Goal: Information Seeking & Learning: Learn about a topic

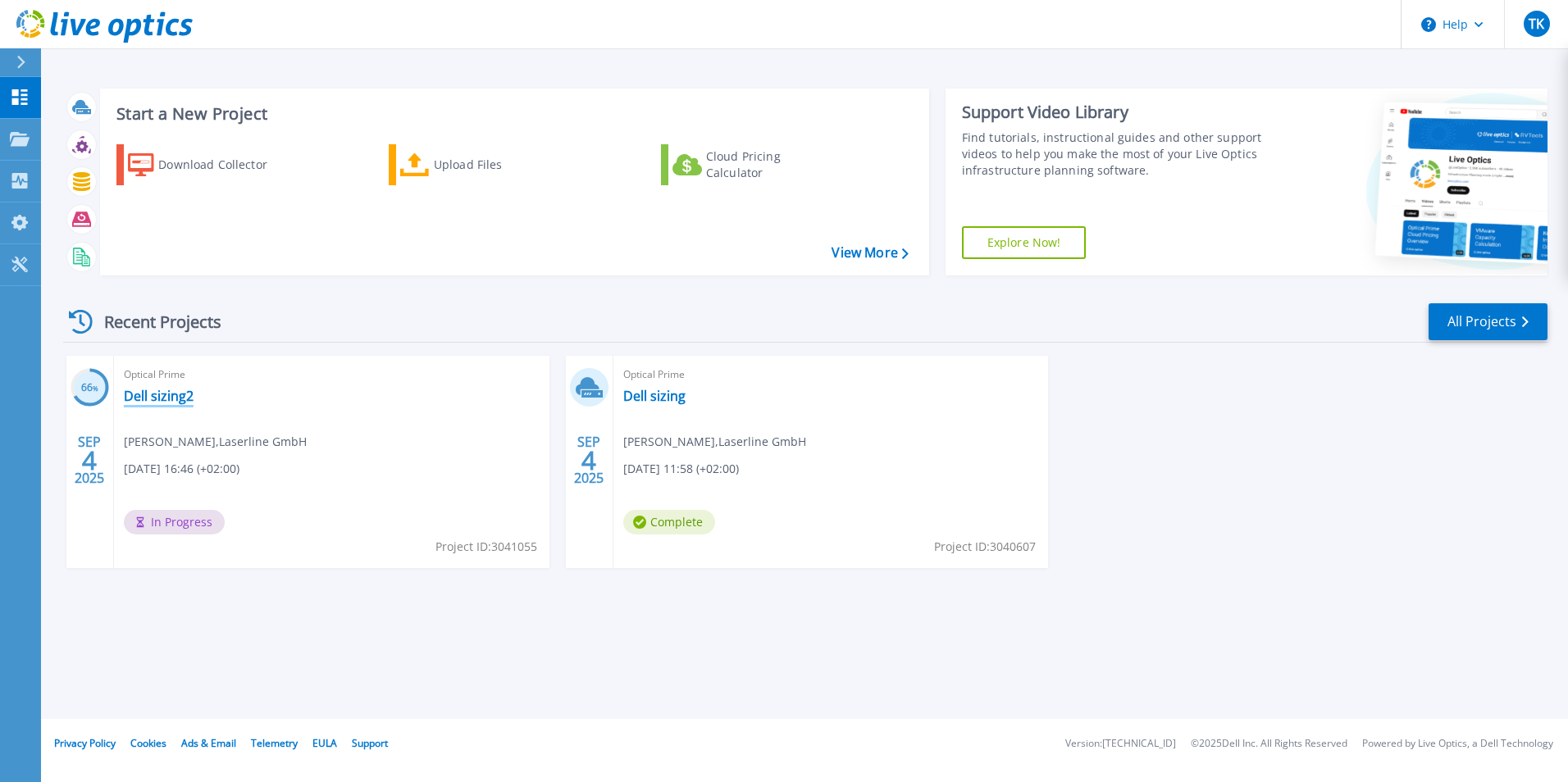
click at [190, 399] on link "Dell sizing2" at bounding box center [158, 396] width 70 height 16
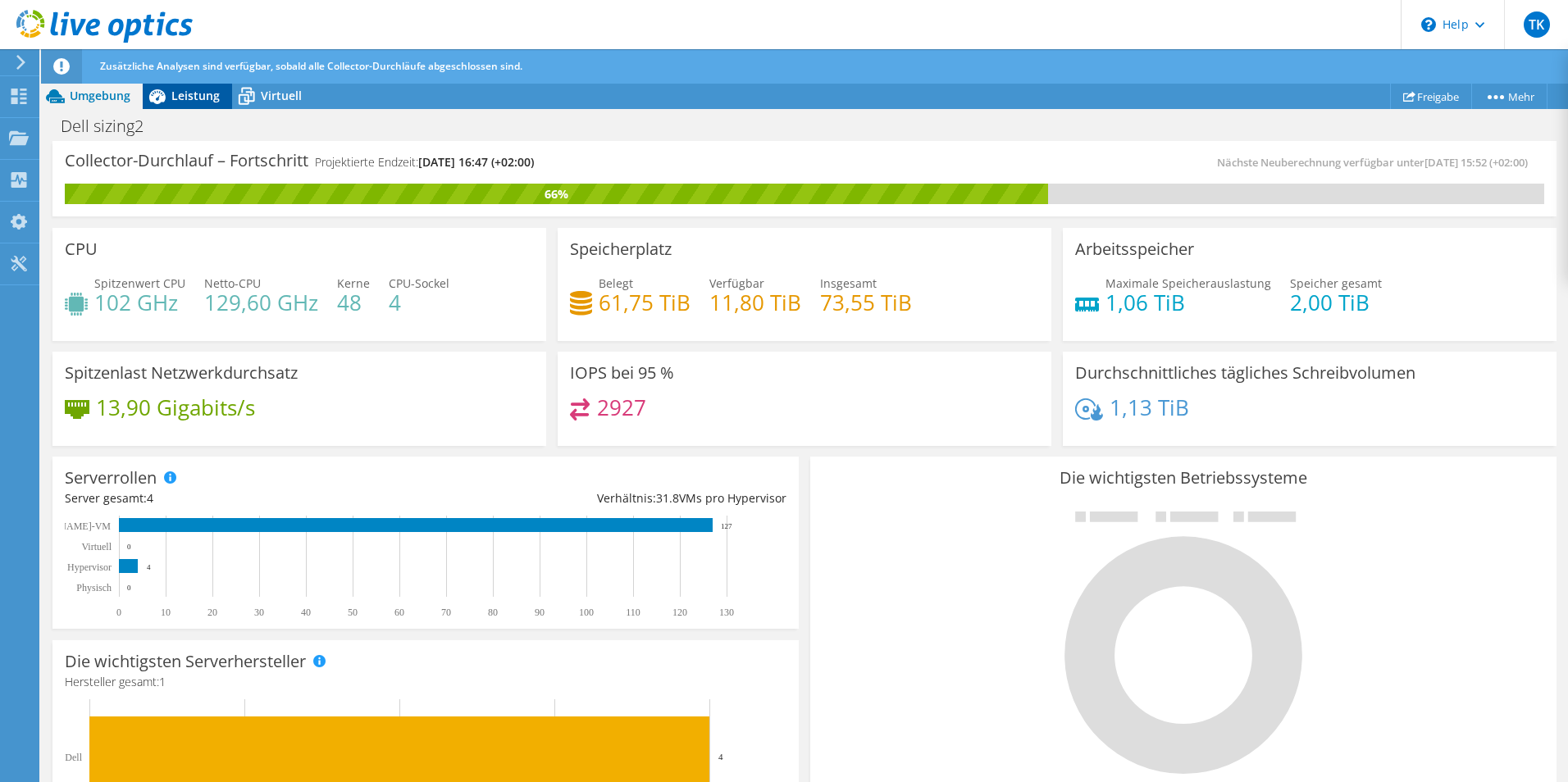
click at [198, 99] on span "Leistung" at bounding box center [196, 96] width 48 height 15
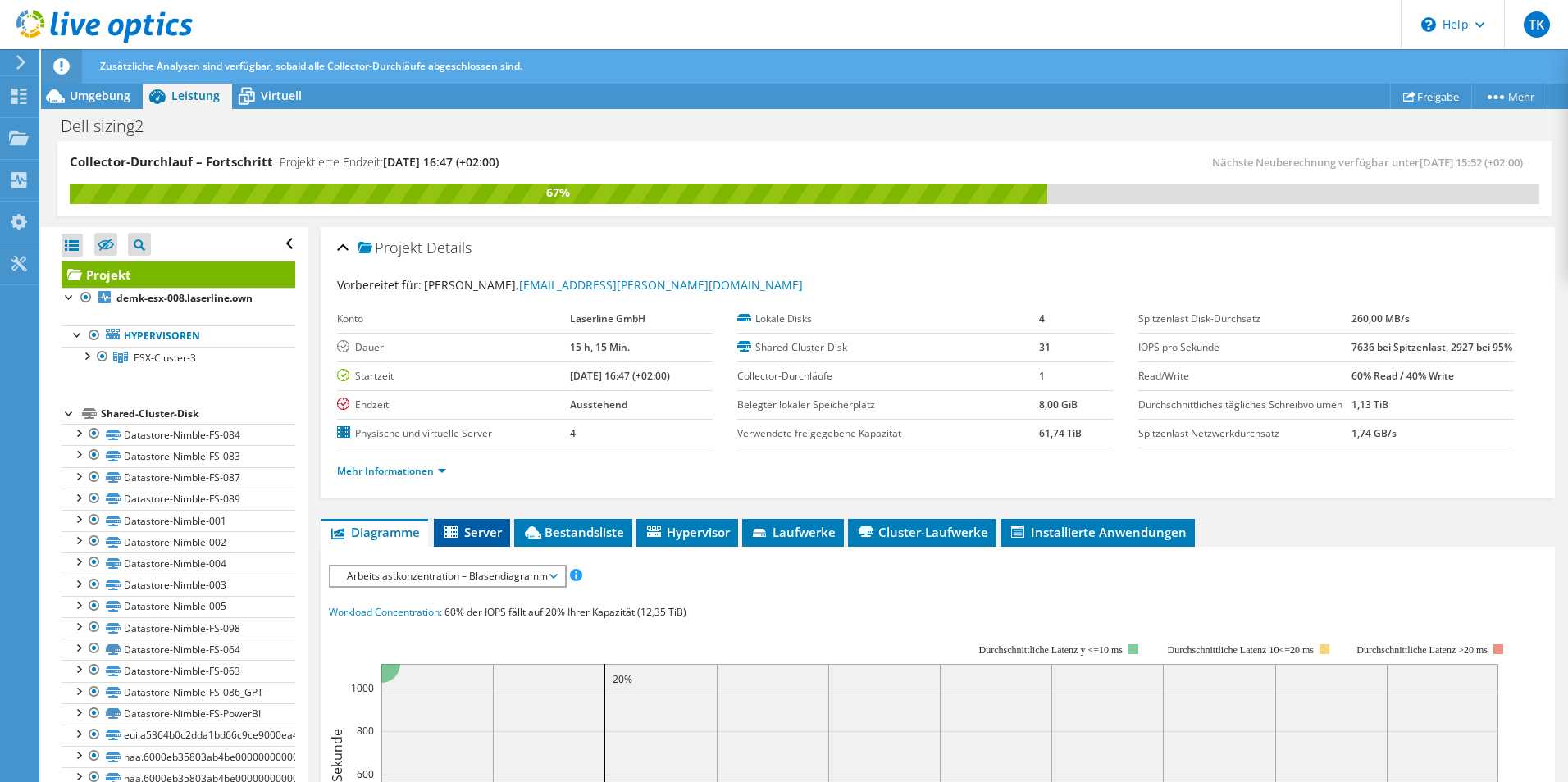
click at [478, 540] on span "Server" at bounding box center [472, 532] width 59 height 16
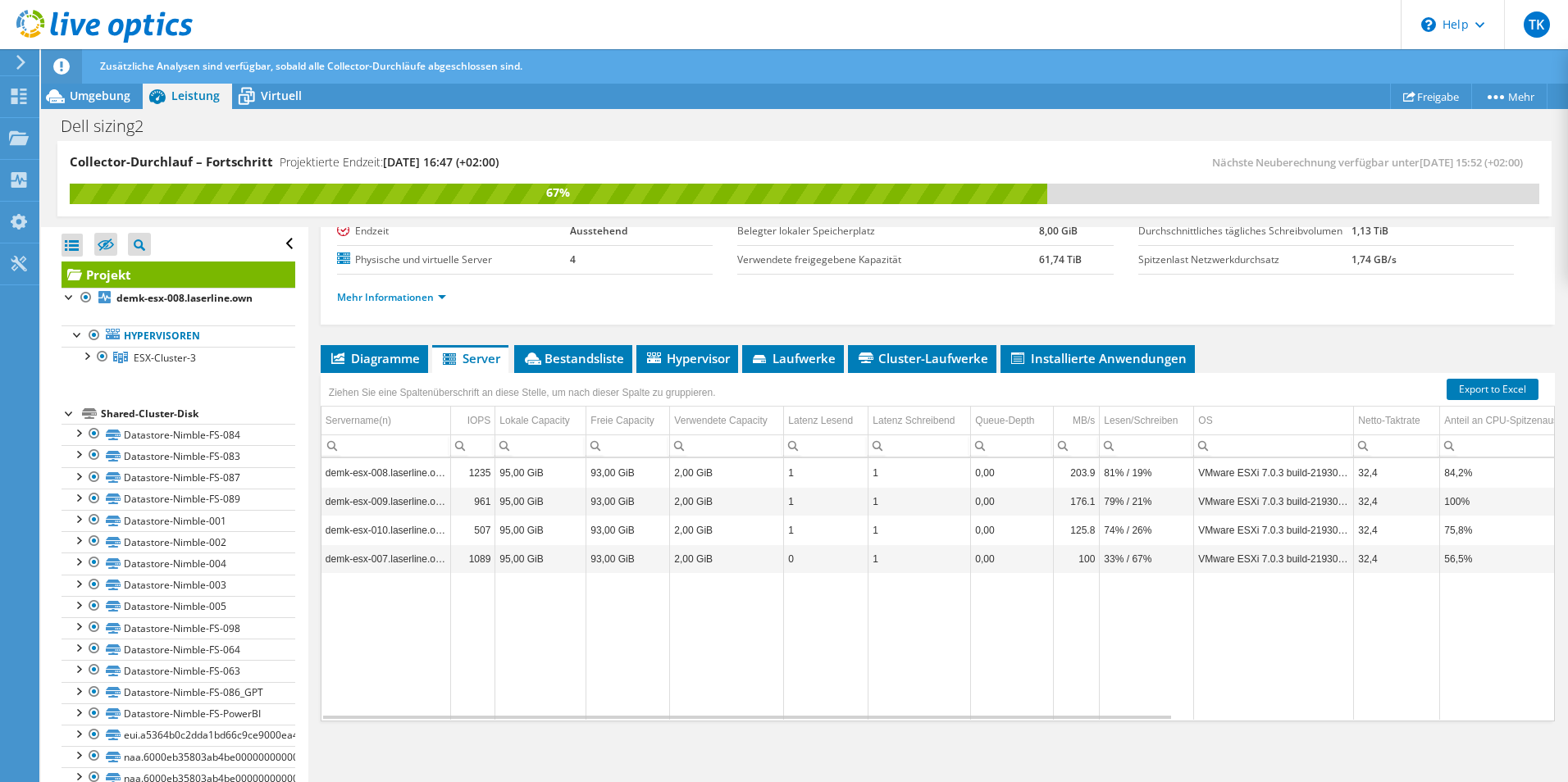
scroll to position [207, 0]
click at [582, 365] on span "Bestandsliste" at bounding box center [573, 357] width 102 height 16
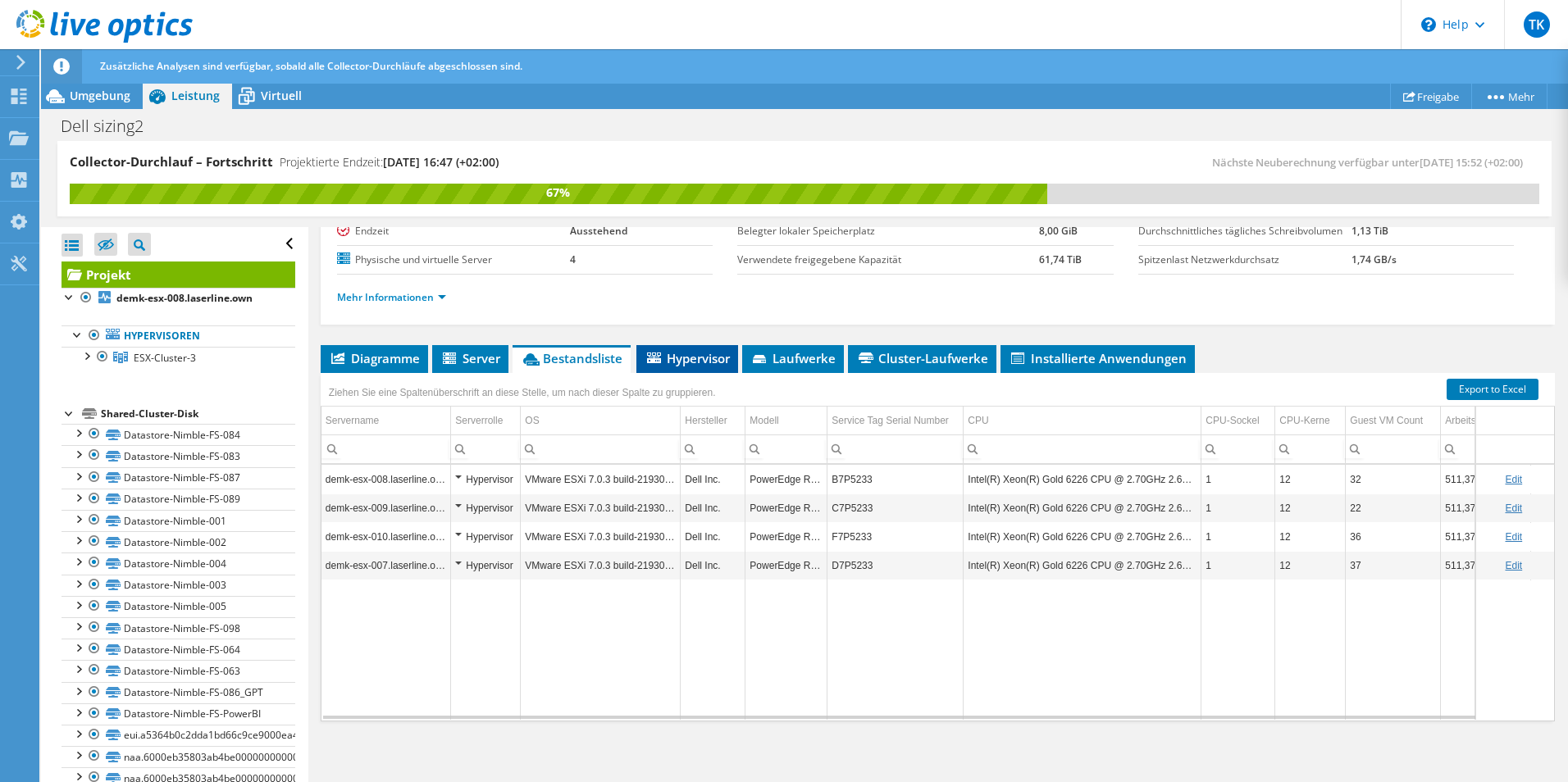
click at [714, 363] on span "Hypervisor" at bounding box center [686, 357] width 85 height 16
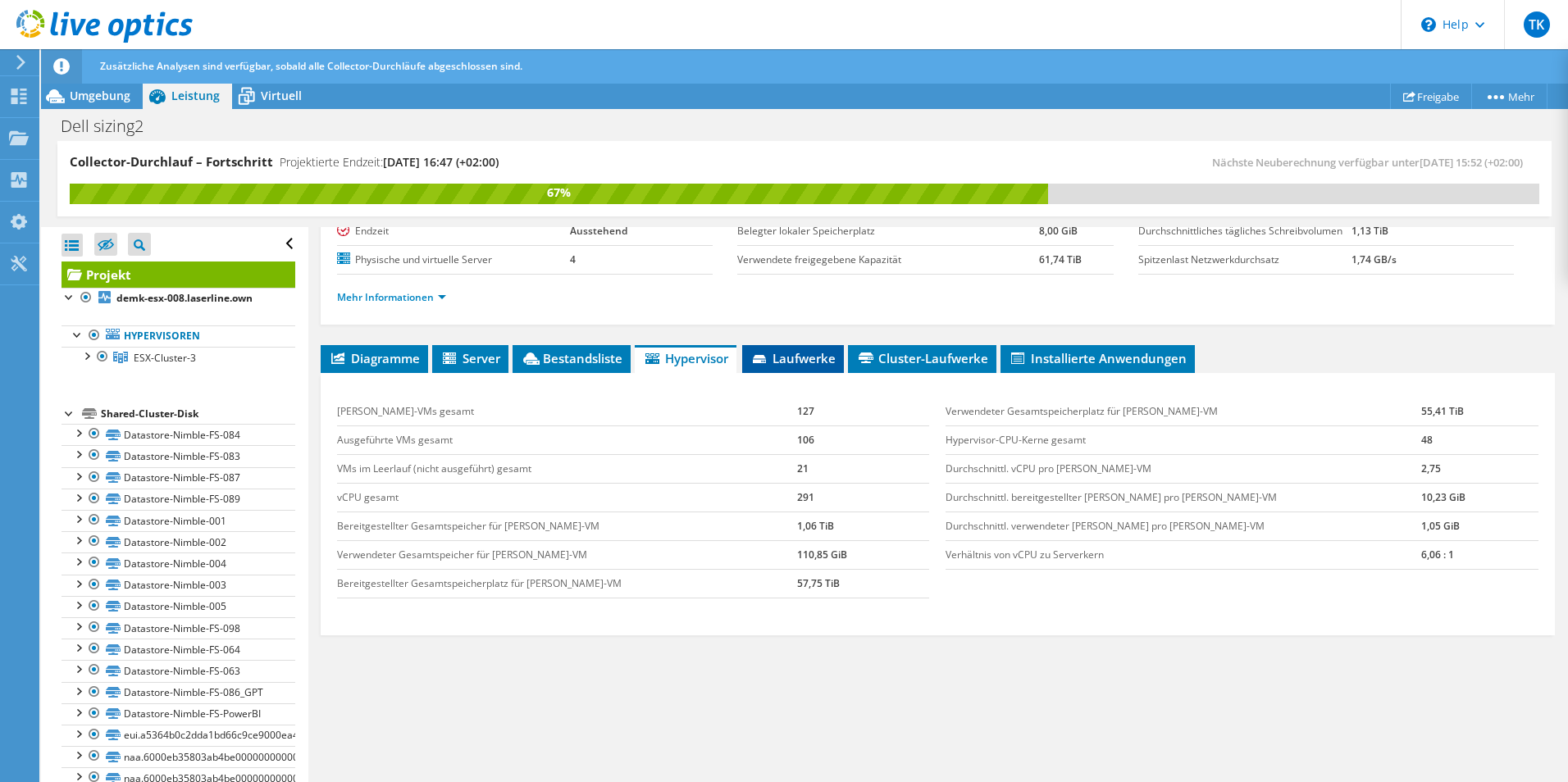
click at [834, 363] on span "Laufwerke" at bounding box center [793, 357] width 85 height 16
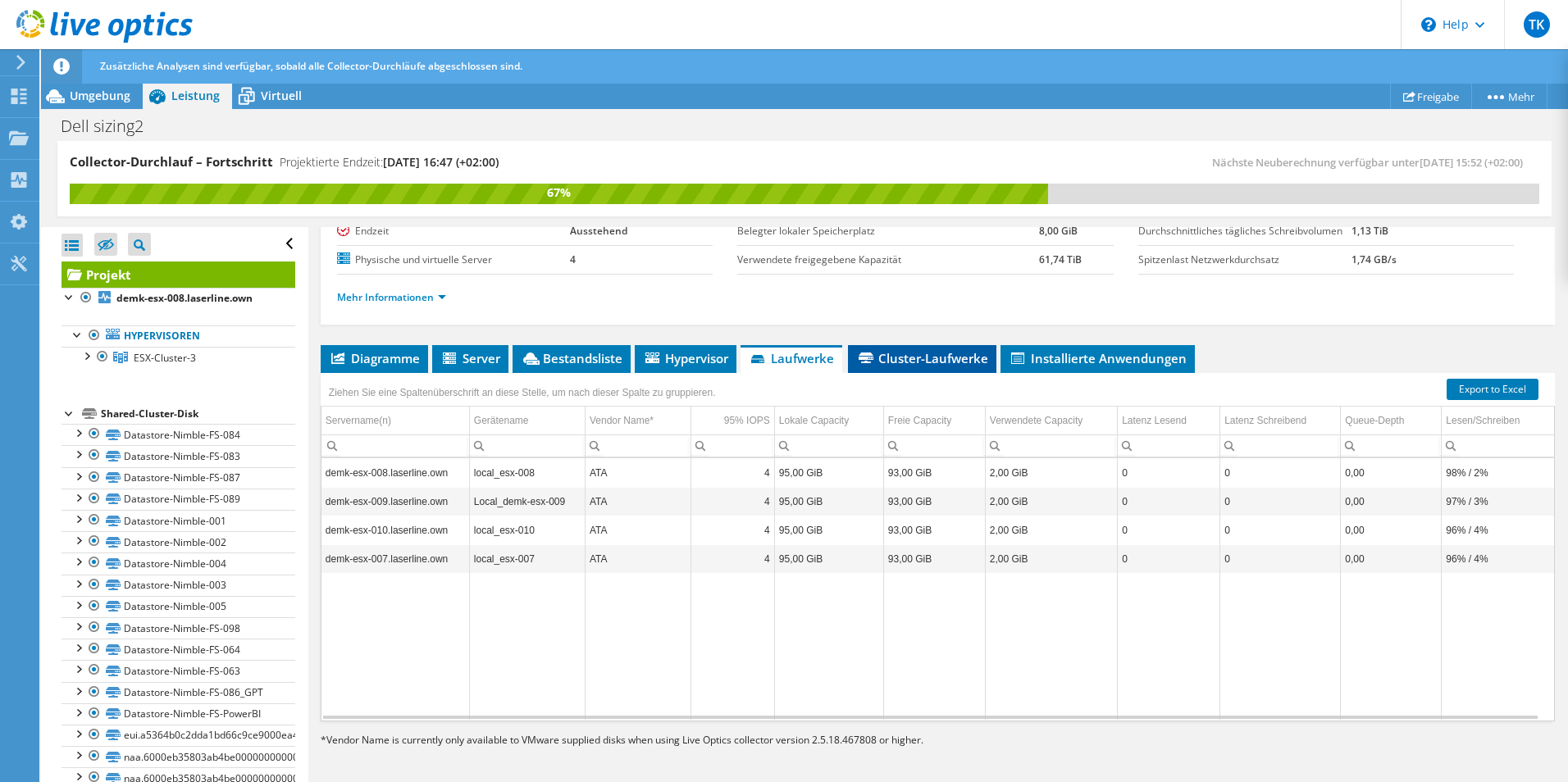
click at [940, 353] on span "Cluster-Laufwerke" at bounding box center [922, 357] width 132 height 16
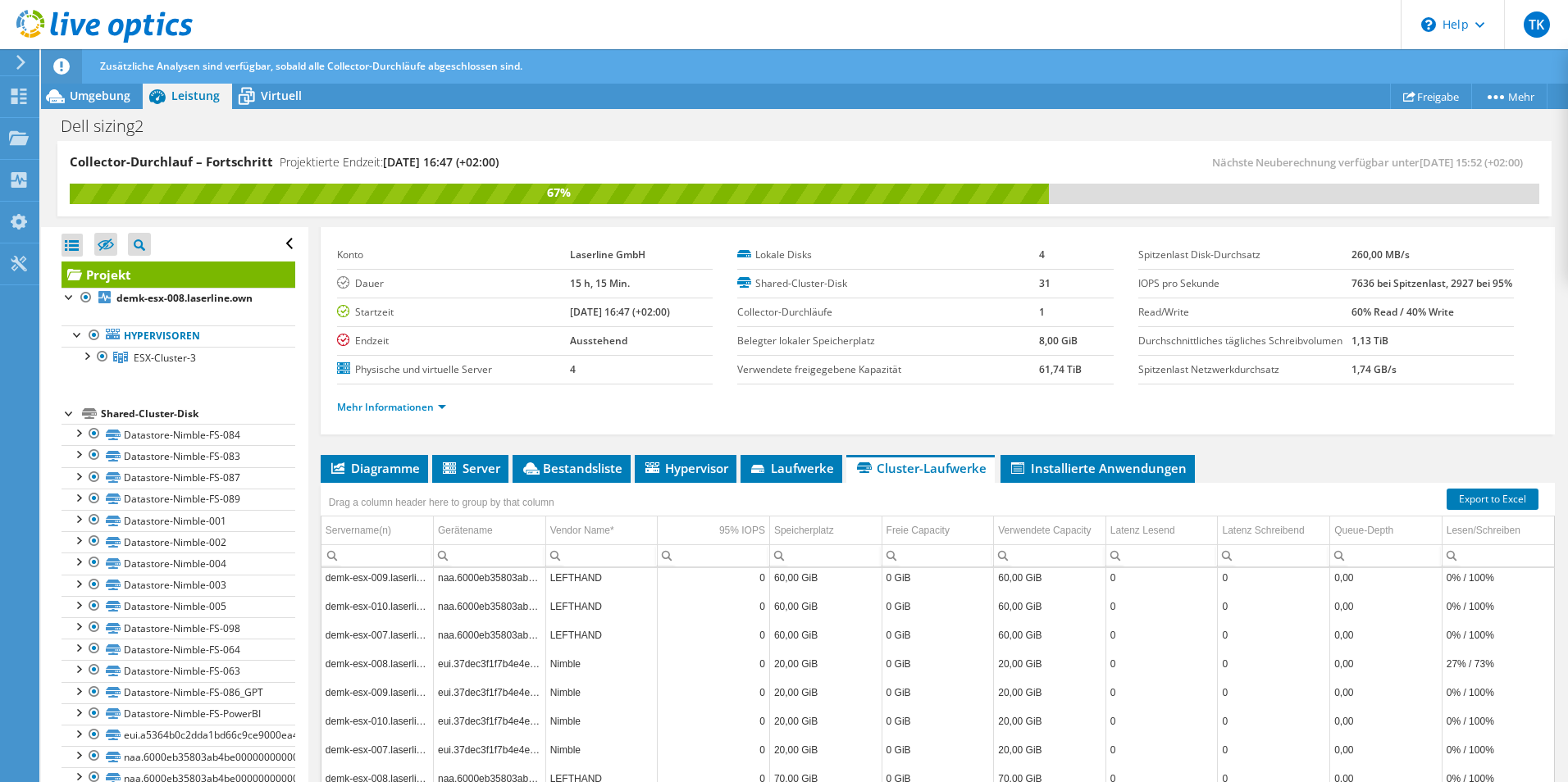
scroll to position [2706, 0]
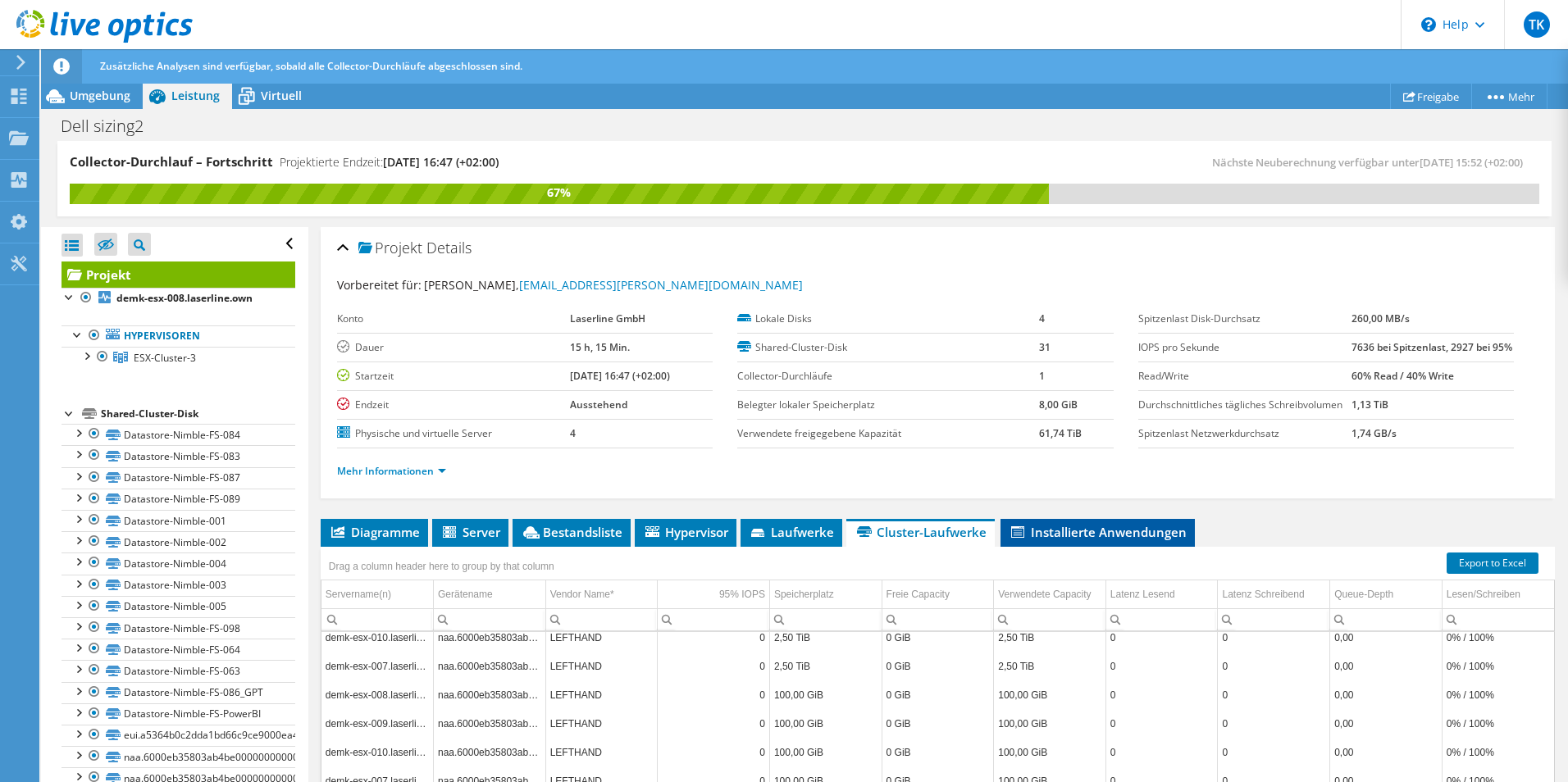
click at [1165, 540] on span "Installierte Anwendungen" at bounding box center [1097, 532] width 178 height 16
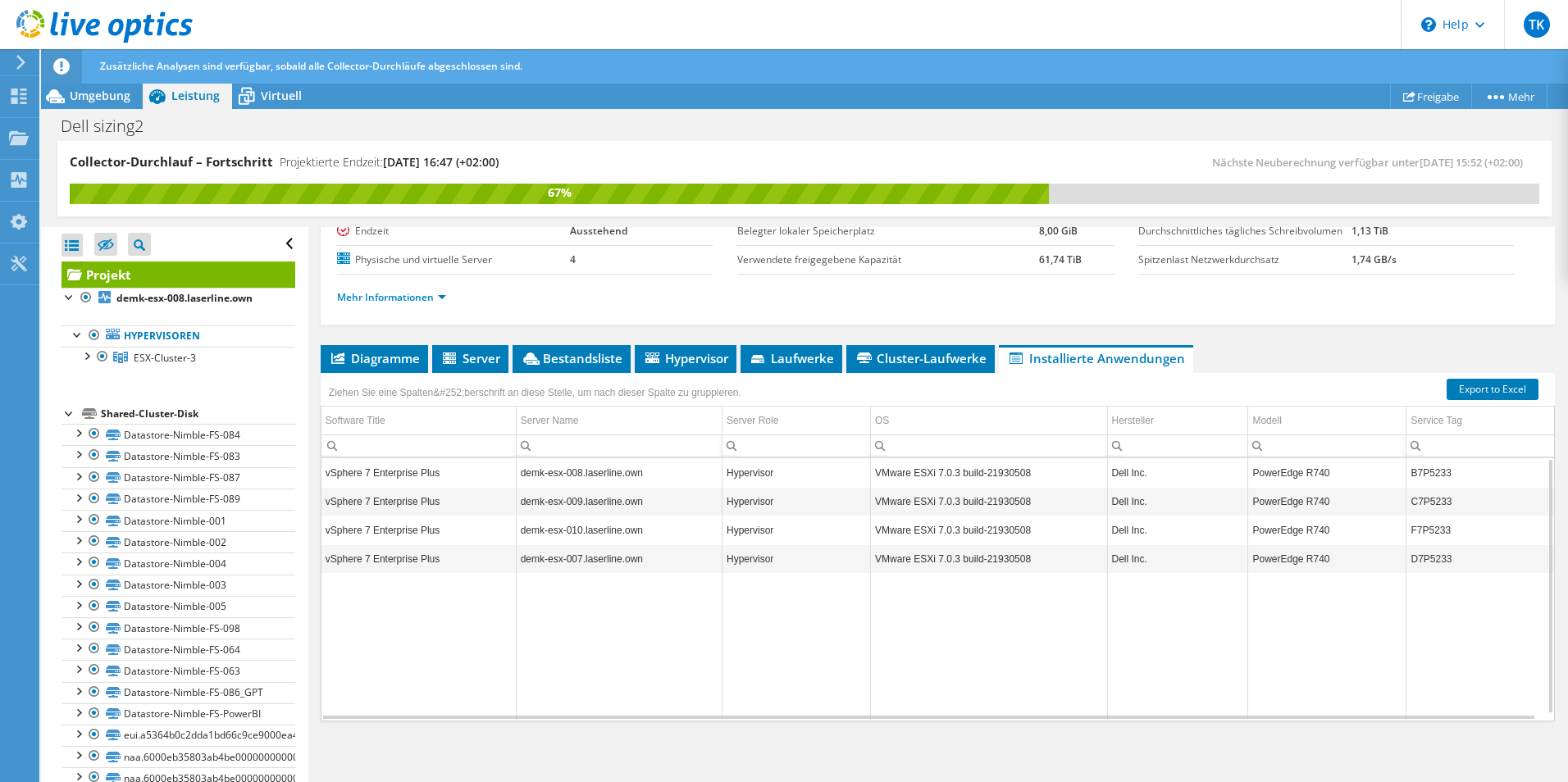
scroll to position [0, 0]
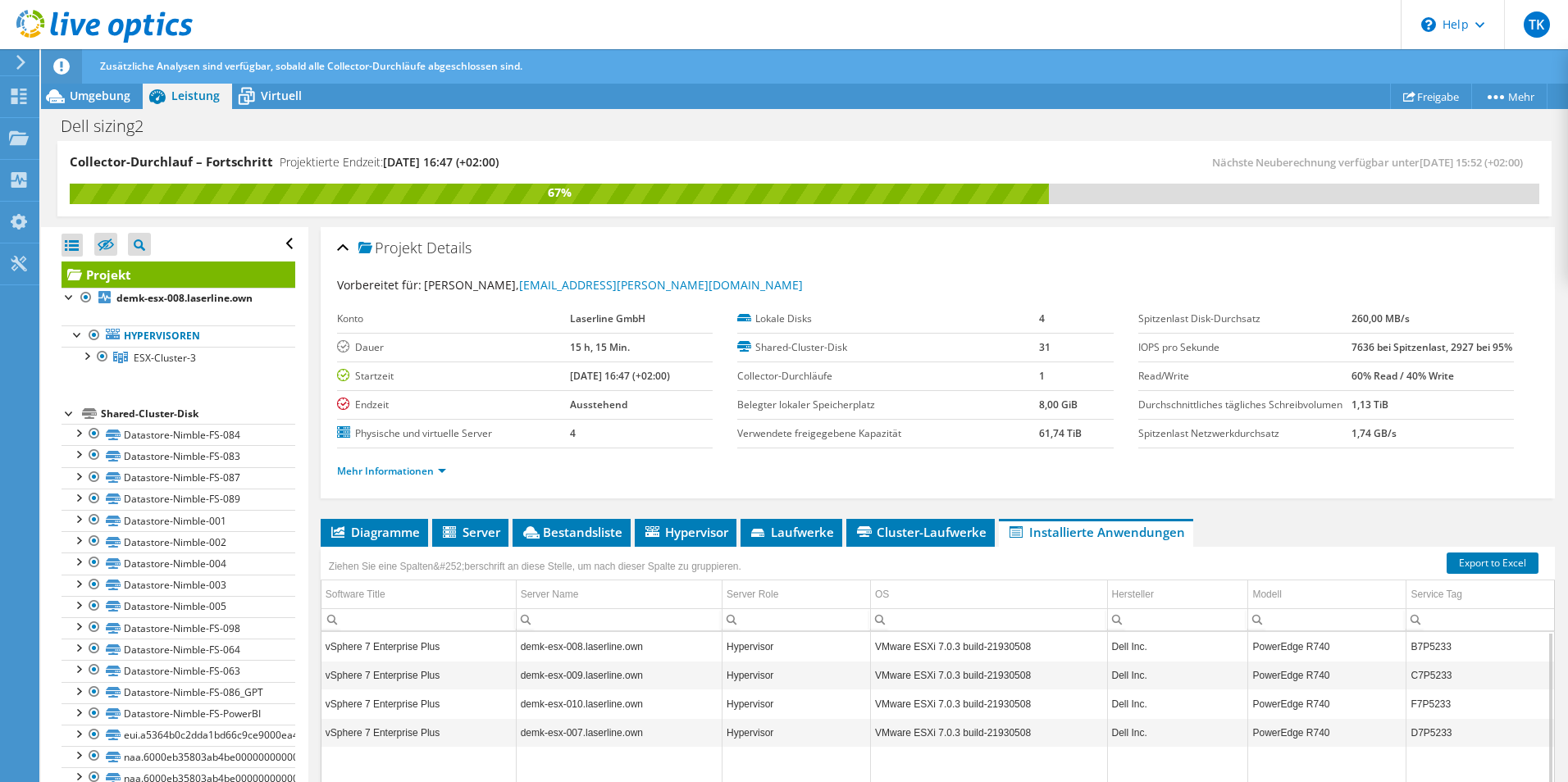
click at [994, 258] on div "Projekt Details" at bounding box center [937, 248] width 1201 height 35
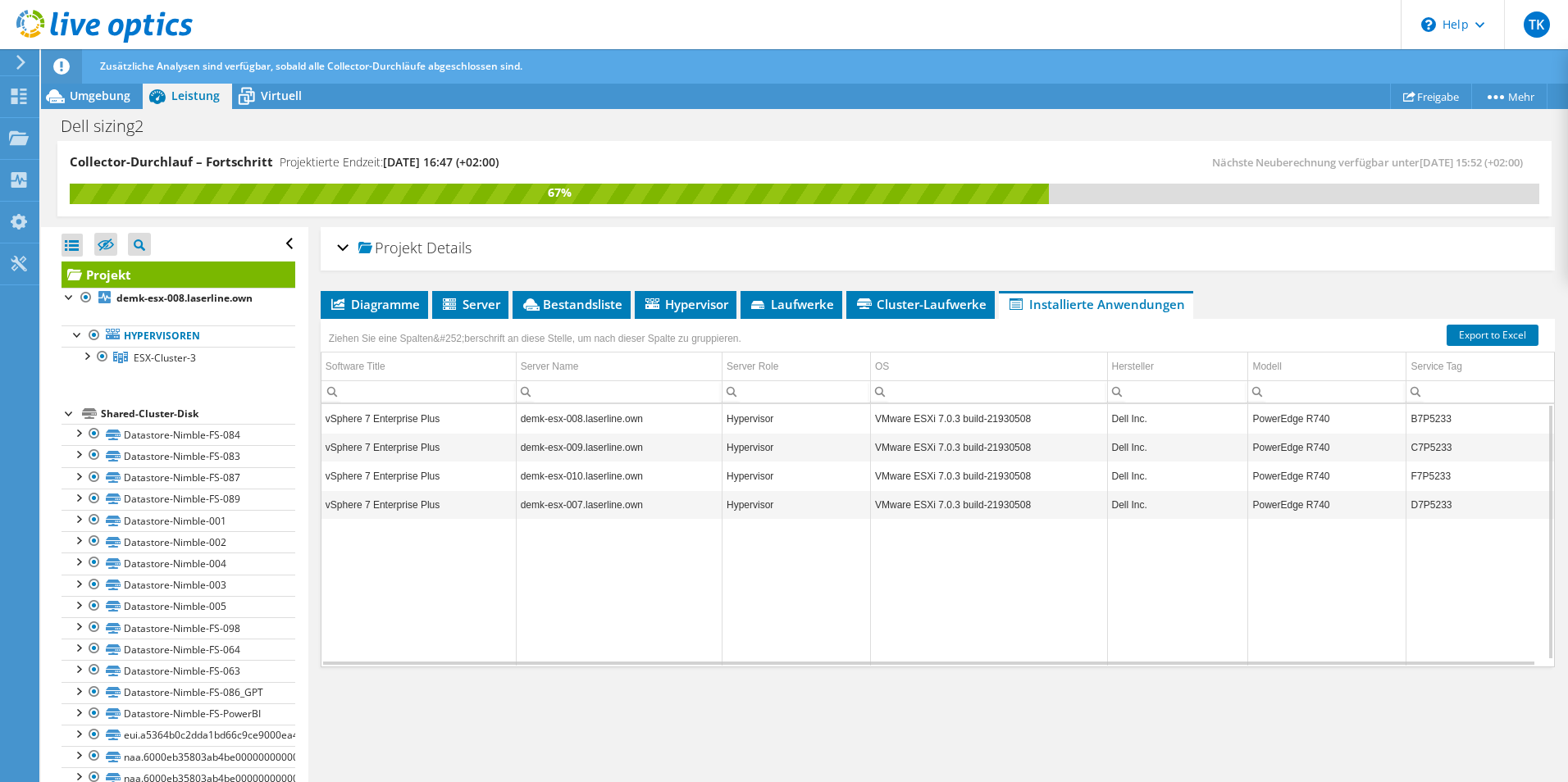
click at [994, 258] on div "Projekt Details" at bounding box center [937, 248] width 1201 height 35
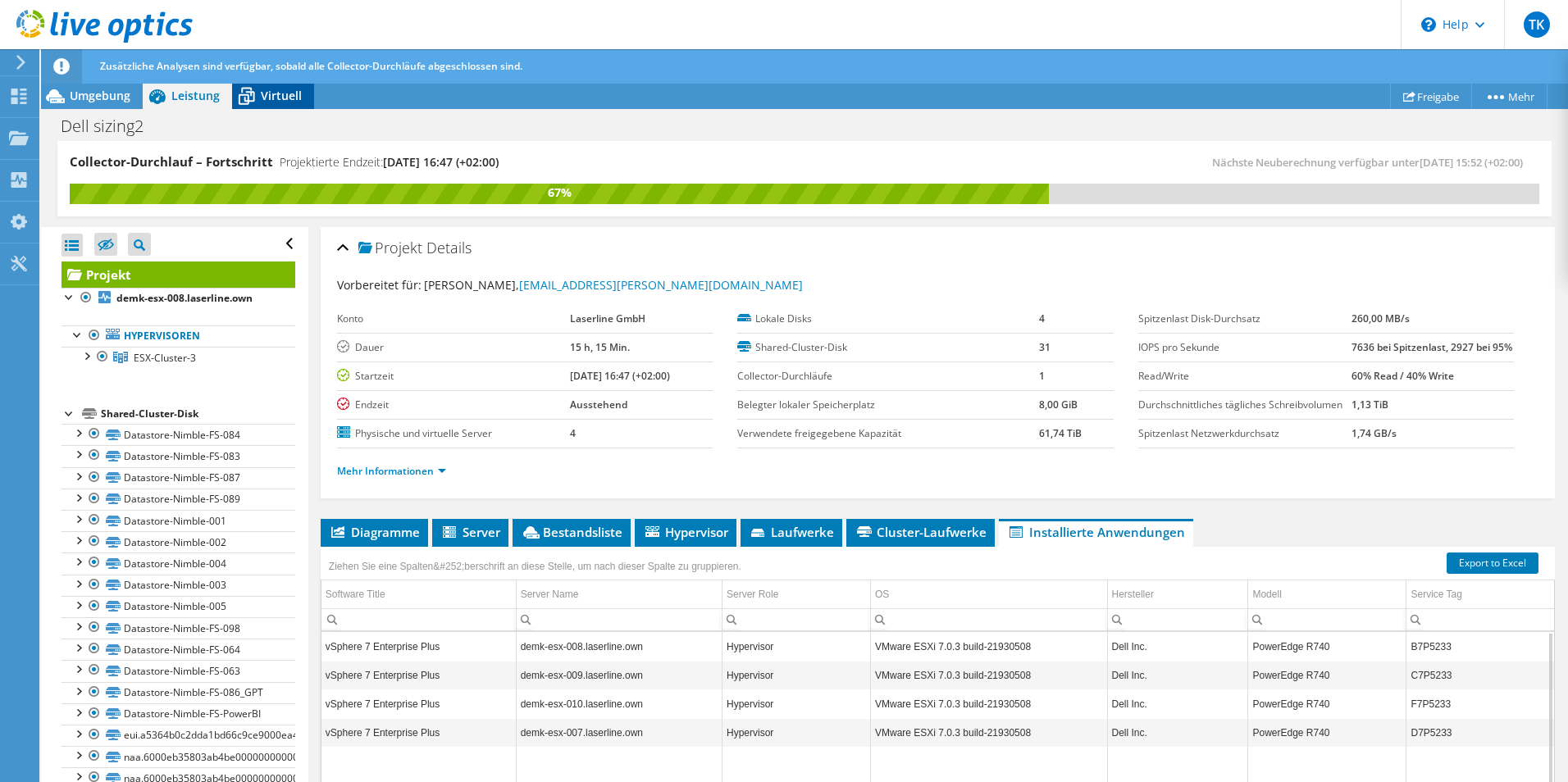
click at [261, 89] on span "Virtuell" at bounding box center [281, 96] width 41 height 15
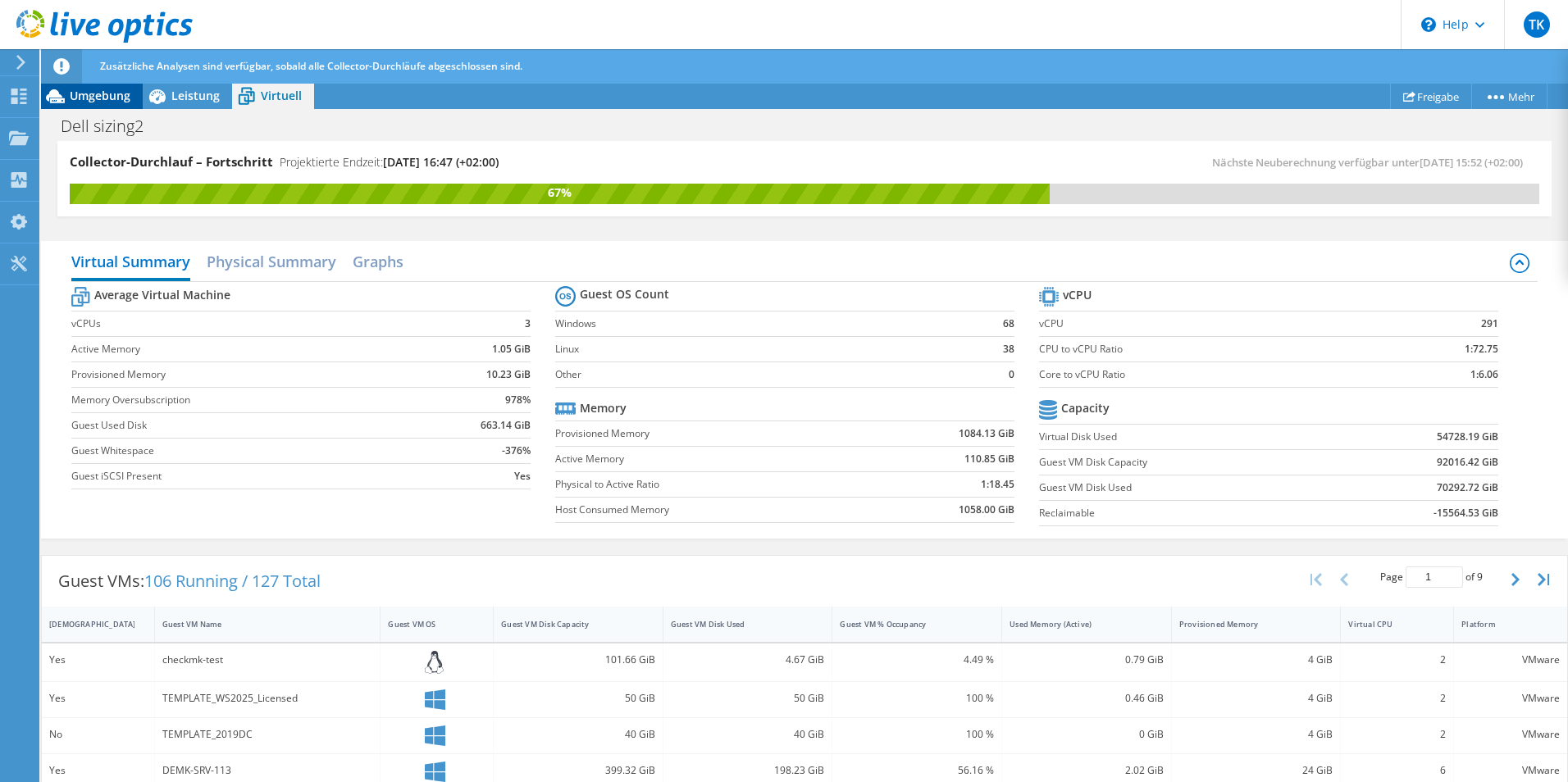
click at [79, 95] on span "Umgebung" at bounding box center [100, 96] width 60 height 15
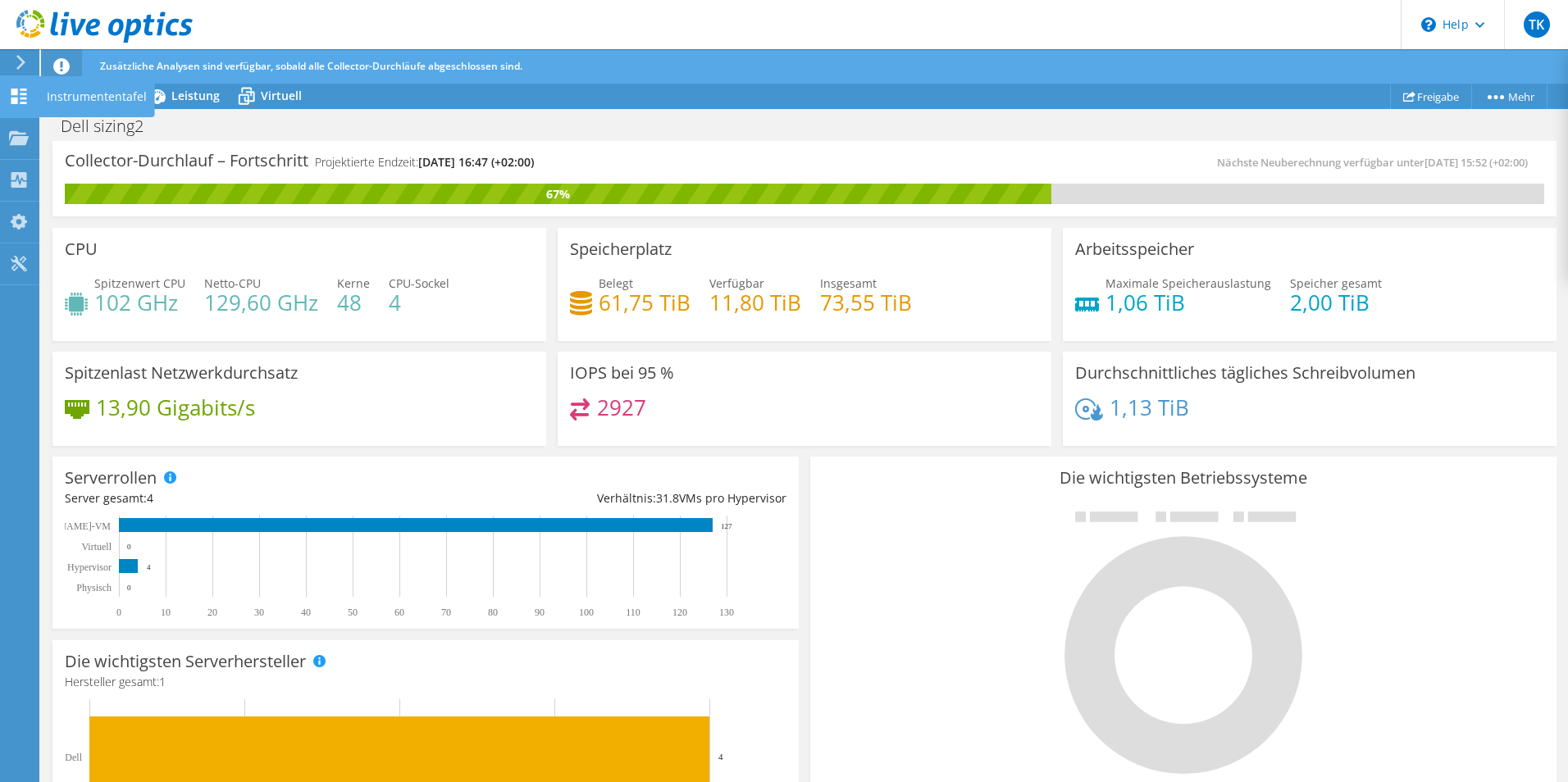
click at [20, 95] on icon at bounding box center [18, 96] width 20 height 15
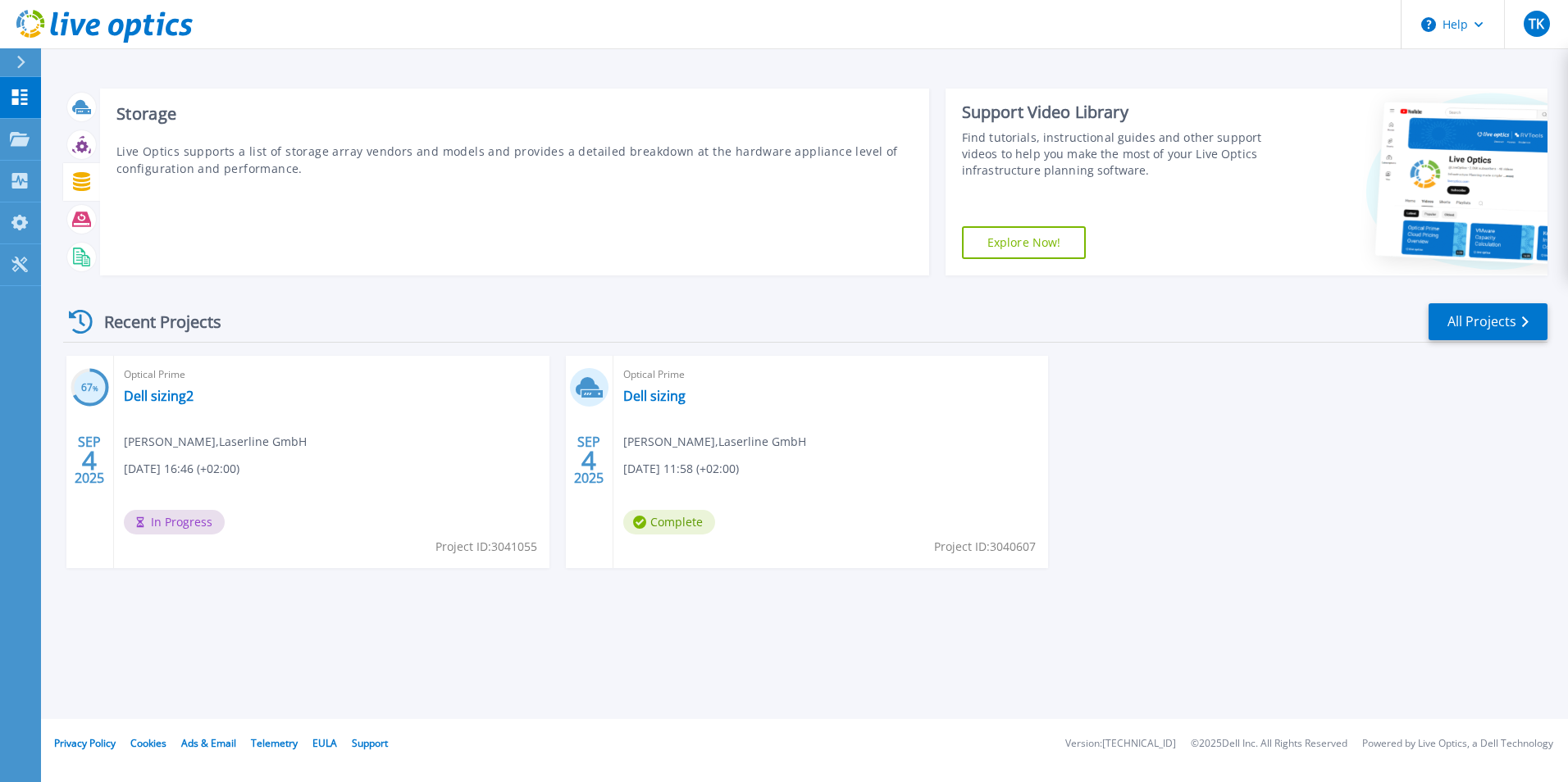
click at [77, 181] on icon at bounding box center [81, 182] width 17 height 19
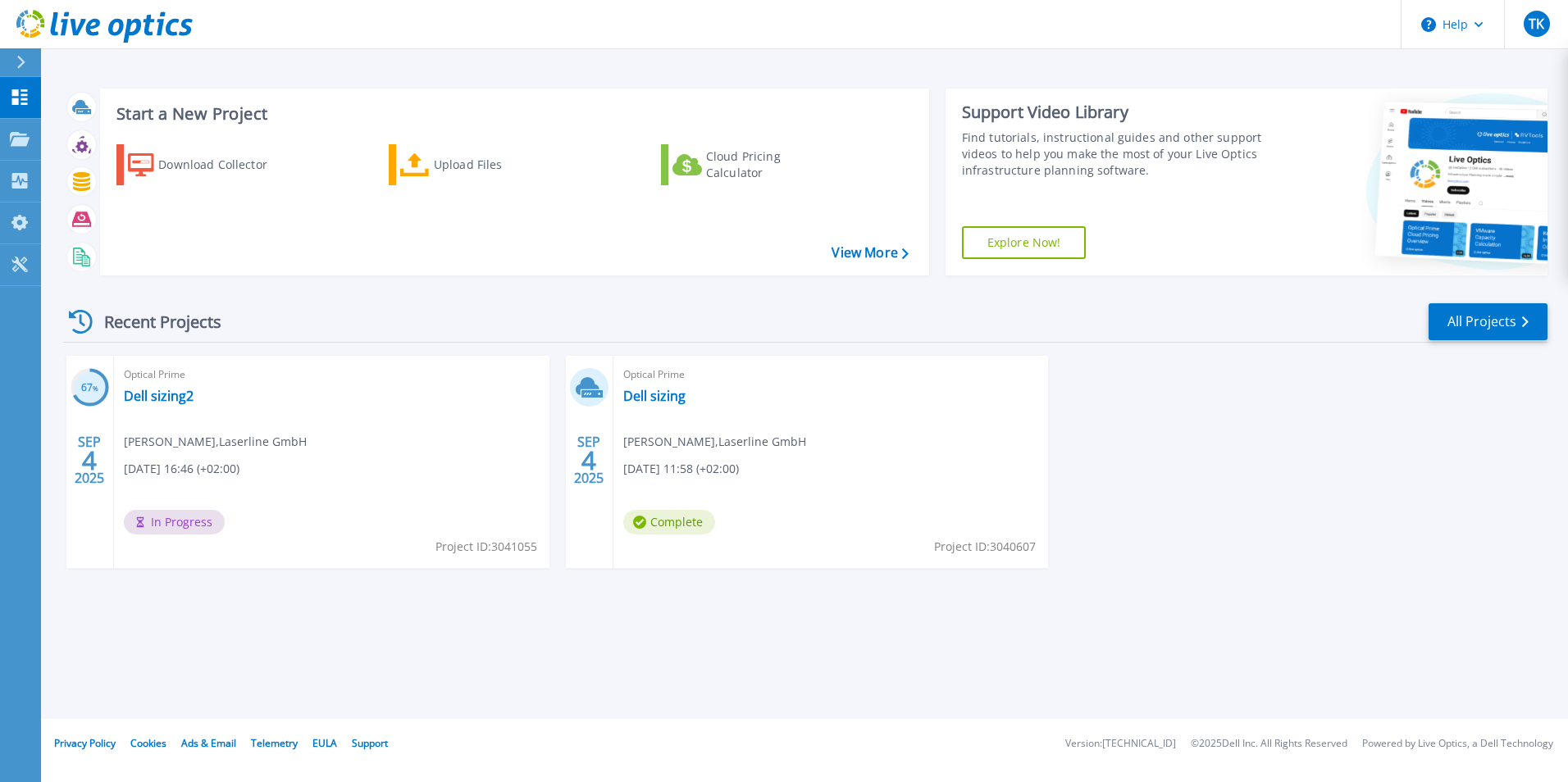
click at [1265, 540] on div "67 % [DATE] Optical Prime Dell sizing2 [PERSON_NAME] , Laserline GmbH [DATE] 16…" at bounding box center [798, 478] width 1497 height 245
